Goal: Task Accomplishment & Management: Manage account settings

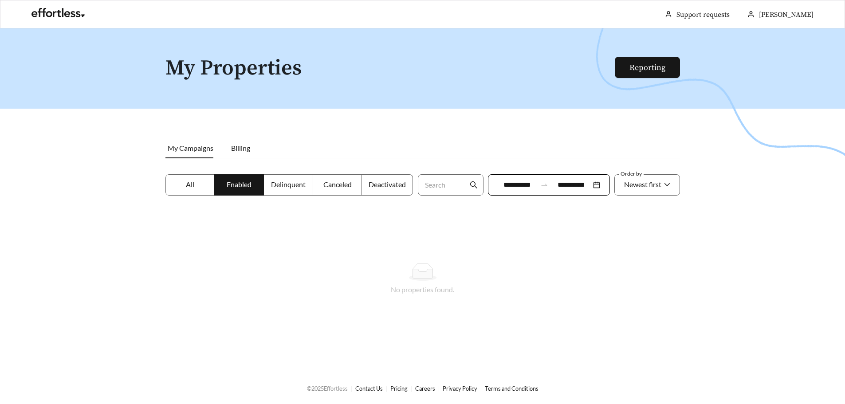
click at [189, 185] on span "All" at bounding box center [190, 184] width 8 height 8
click at [243, 146] on span "Billing" at bounding box center [240, 148] width 19 height 8
click at [189, 152] on span "My Campaigns" at bounding box center [191, 148] width 46 height 8
click at [241, 181] on span "Enabled" at bounding box center [239, 184] width 25 height 8
click at [302, 183] on span "Delinquent" at bounding box center [288, 184] width 35 height 8
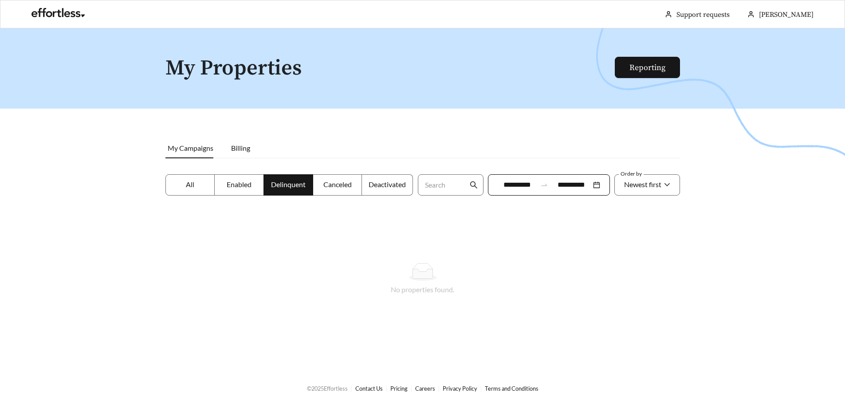
click at [352, 183] on label "Canceled" at bounding box center [337, 184] width 49 height 21
click at [393, 183] on span "Deactivated" at bounding box center [387, 184] width 37 height 8
click at [682, 278] on div at bounding box center [422, 230] width 845 height 404
click at [608, 313] on div "No properties found." at bounding box center [422, 279] width 514 height 82
drag, startPoint x: 697, startPoint y: 310, endPoint x: 690, endPoint y: 287, distance: 24.1
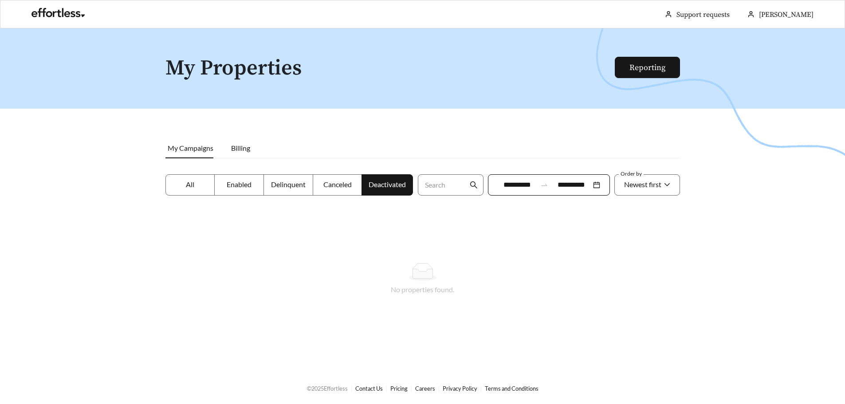
click at [697, 308] on div at bounding box center [422, 230] width 845 height 404
click at [646, 66] on link "Reporting" at bounding box center [647, 68] width 36 height 10
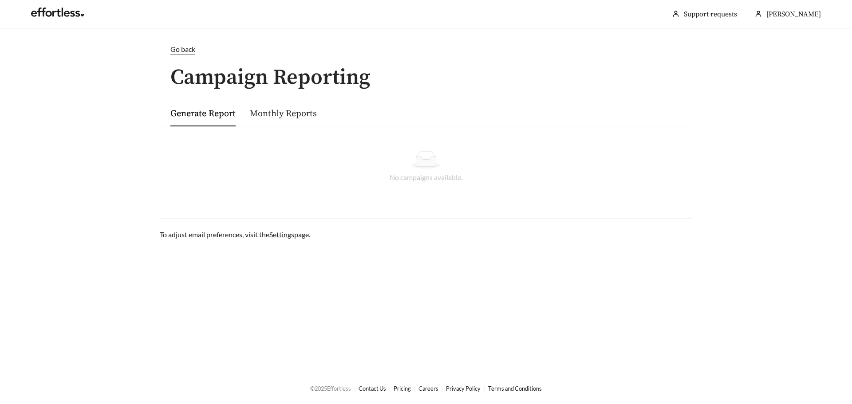
click at [301, 114] on link "Monthly Reports" at bounding box center [283, 113] width 67 height 11
click at [283, 233] on link "Settings" at bounding box center [281, 234] width 25 height 8
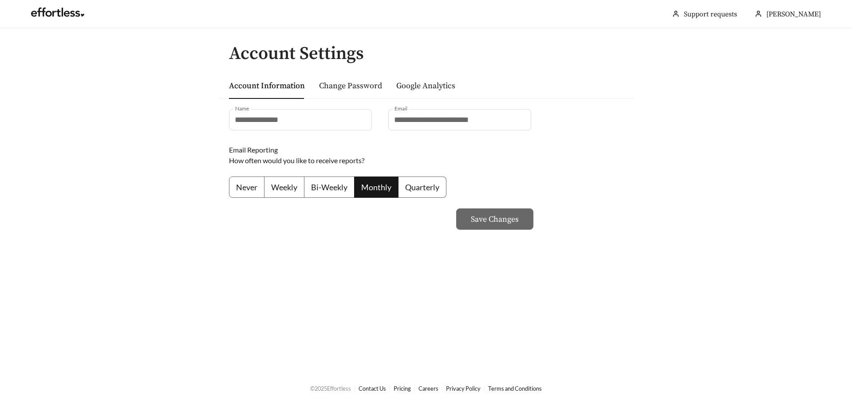
click at [694, 179] on main "**********" at bounding box center [426, 200] width 852 height 344
click at [705, 190] on main "**********" at bounding box center [426, 200] width 852 height 344
click at [62, 14] on link at bounding box center [57, 14] width 53 height 9
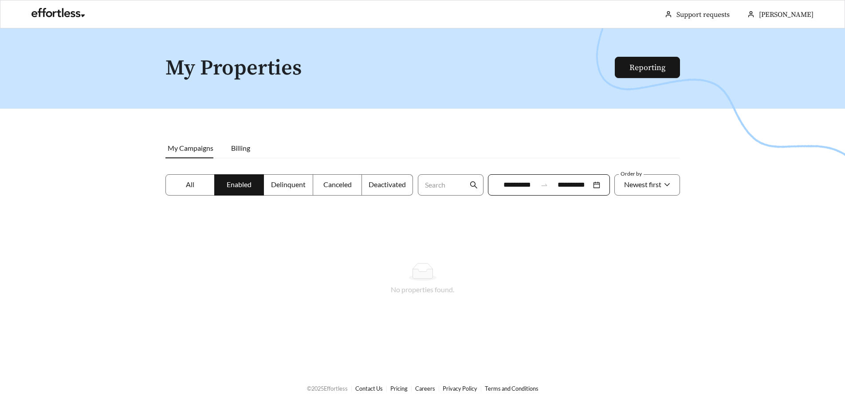
click at [200, 191] on label "All" at bounding box center [190, 184] width 50 height 21
click at [378, 188] on label "Deactivated" at bounding box center [387, 184] width 51 height 21
click at [241, 152] on span "Billing" at bounding box center [240, 148] width 19 height 8
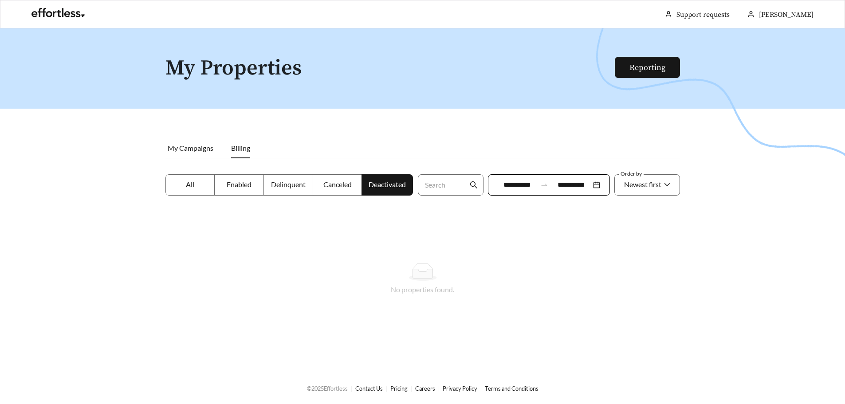
drag, startPoint x: 168, startPoint y: 191, endPoint x: 258, endPoint y: 204, distance: 90.4
click at [169, 192] on label "All" at bounding box center [190, 184] width 50 height 21
drag, startPoint x: 244, startPoint y: 188, endPoint x: 283, endPoint y: 190, distance: 39.5
click at [247, 189] on label "Enabled" at bounding box center [239, 184] width 49 height 21
drag, startPoint x: 287, startPoint y: 190, endPoint x: 312, endPoint y: 189, distance: 25.7
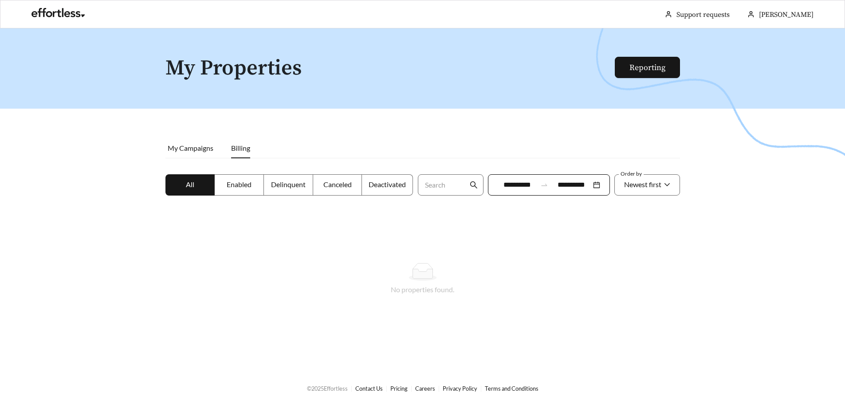
click at [287, 190] on label "Delinquent" at bounding box center [288, 184] width 49 height 21
click at [358, 188] on label "Canceled" at bounding box center [337, 184] width 49 height 21
click at [224, 187] on label "Enabled" at bounding box center [239, 184] width 49 height 21
drag, startPoint x: 202, startPoint y: 282, endPoint x: 192, endPoint y: 283, distance: 9.4
click at [199, 283] on div "No properties found." at bounding box center [422, 279] width 493 height 32
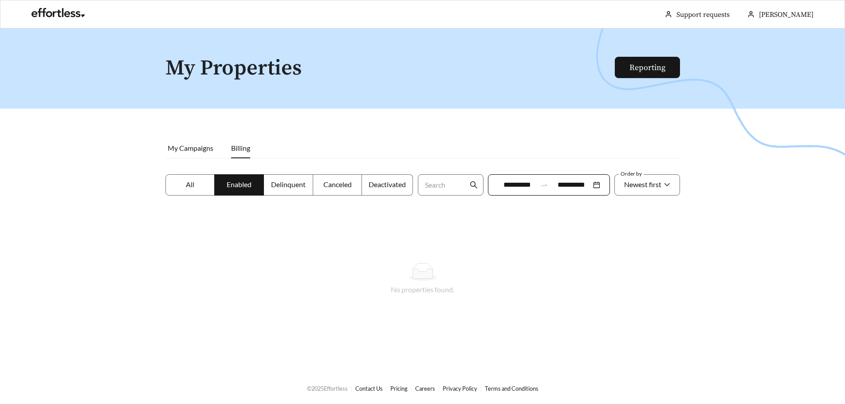
click at [82, 207] on div at bounding box center [422, 230] width 845 height 404
